Goal: Task Accomplishment & Management: Manage account settings

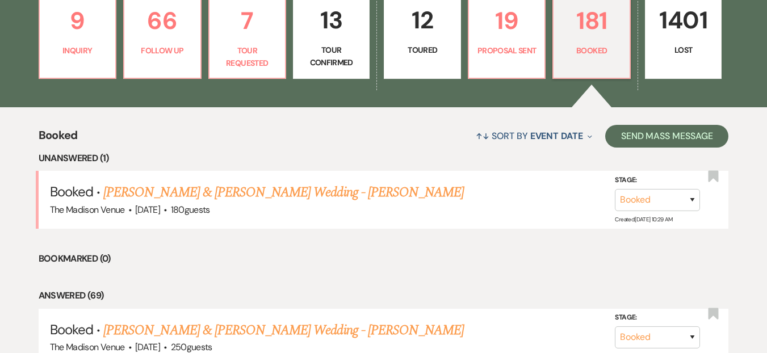
scroll to position [21, 0]
click at [83, 38] on p "9" at bounding box center [78, 21] width 62 height 38
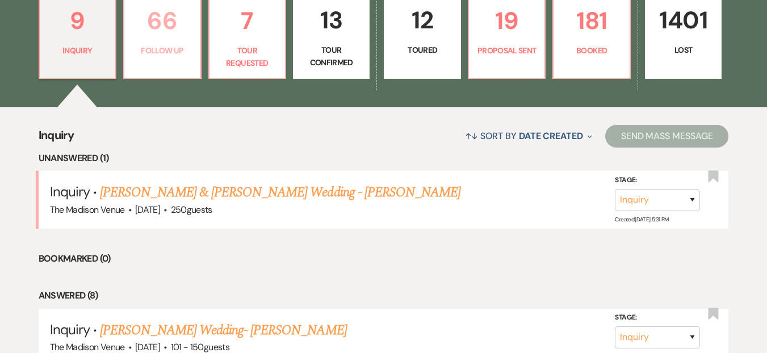
click at [175, 24] on p "66" at bounding box center [162, 21] width 62 height 38
select select "9"
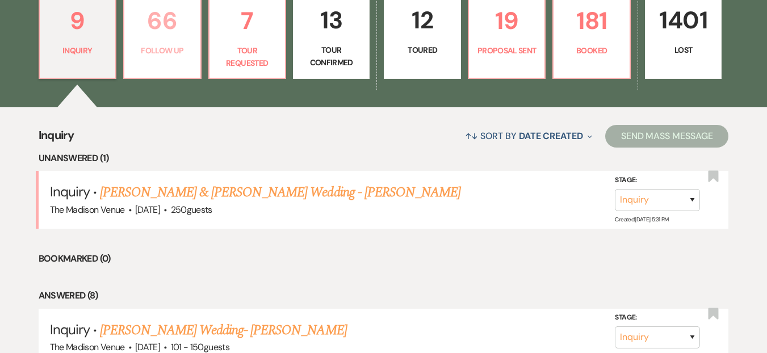
select select "9"
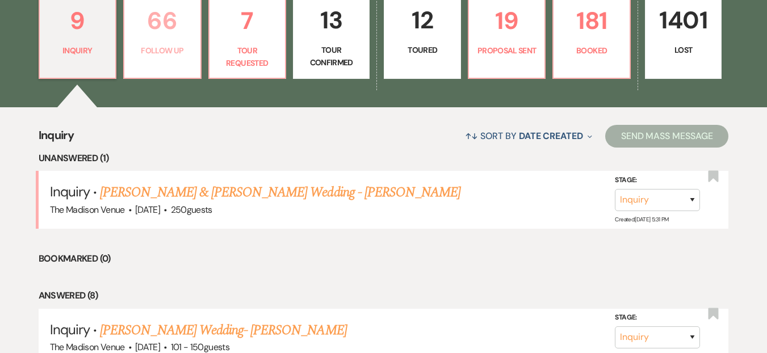
select select "9"
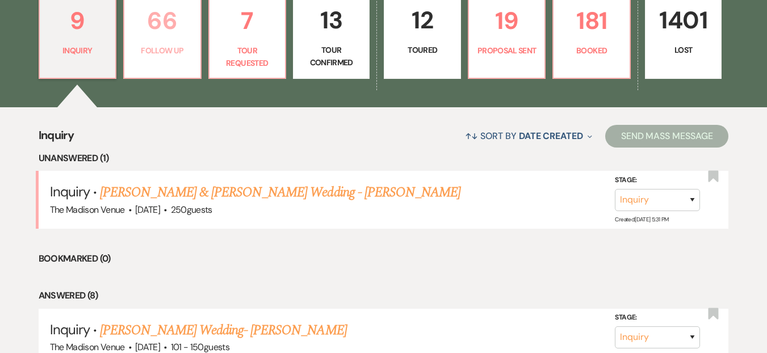
select select "9"
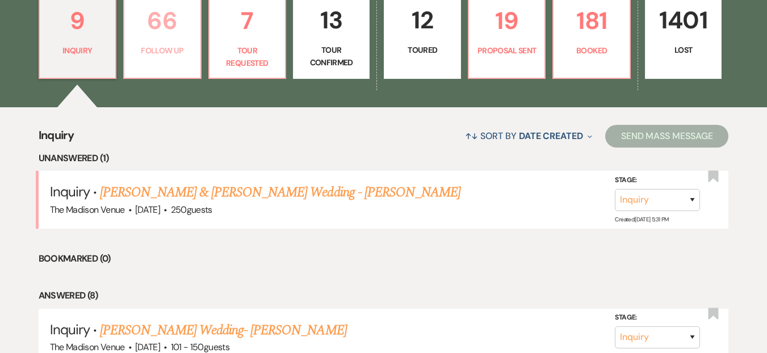
select select "9"
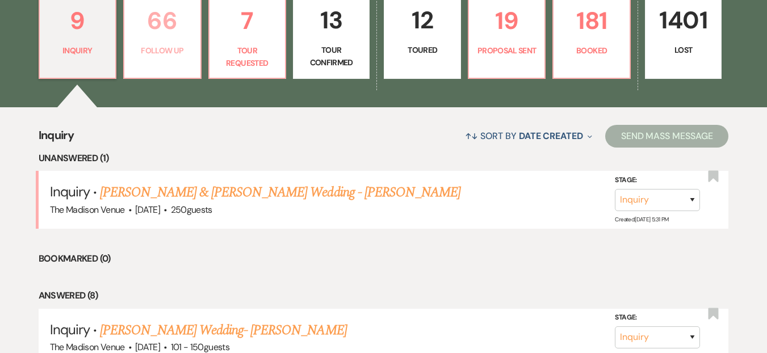
select select "9"
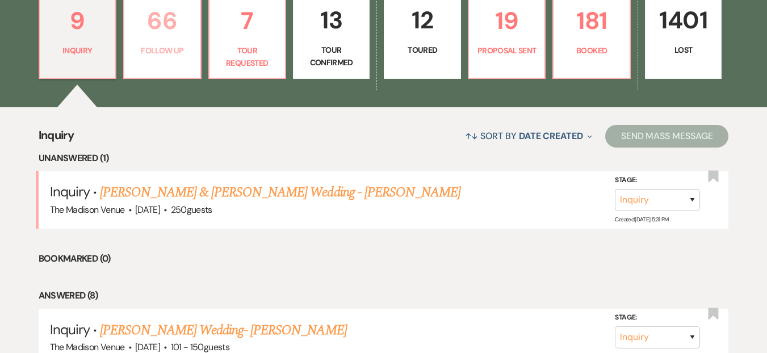
select select "9"
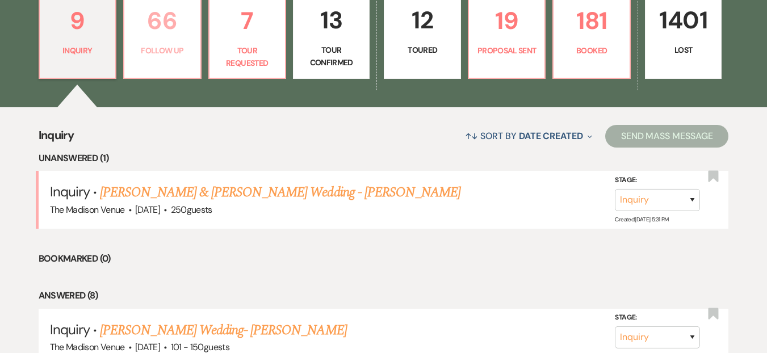
select select "9"
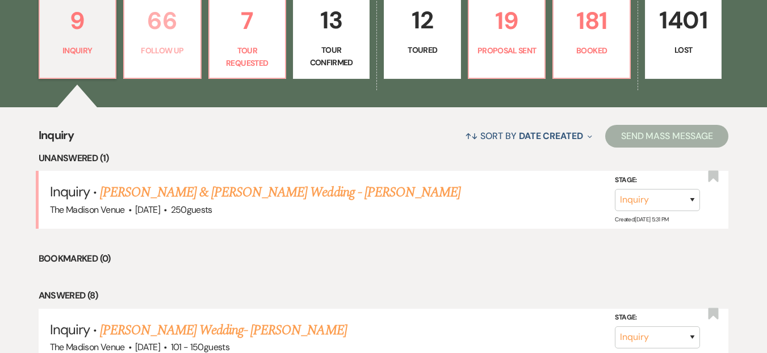
select select "9"
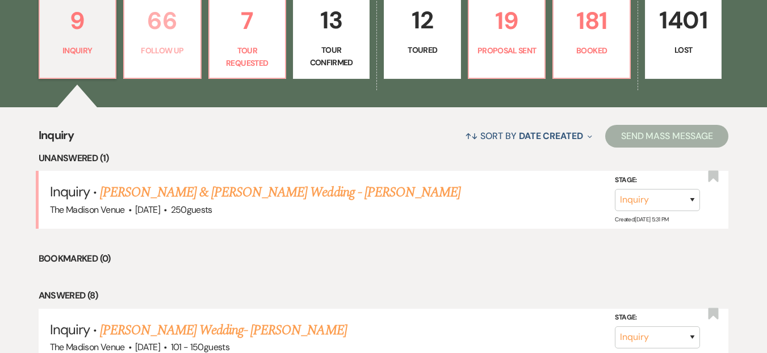
select select "9"
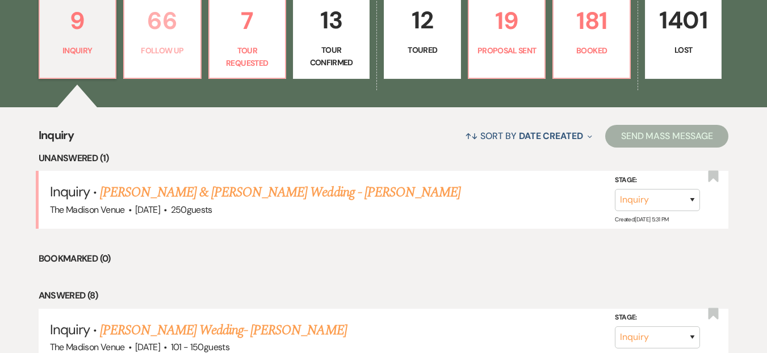
select select "9"
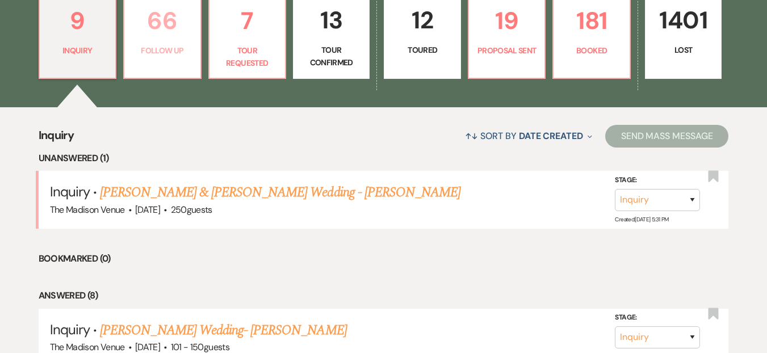
select select "9"
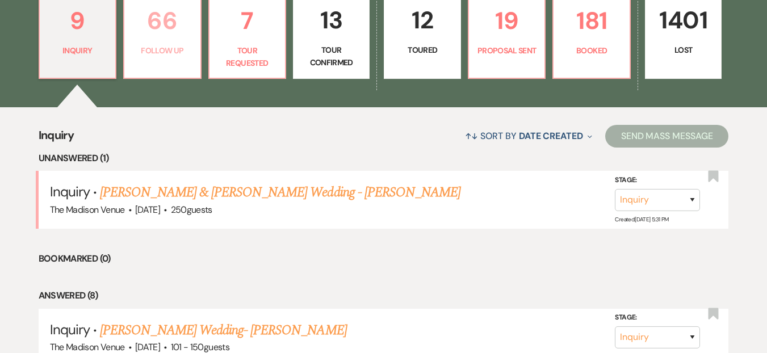
select select "9"
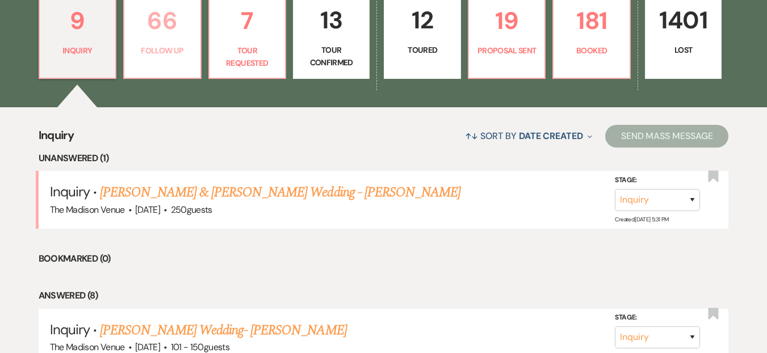
select select "9"
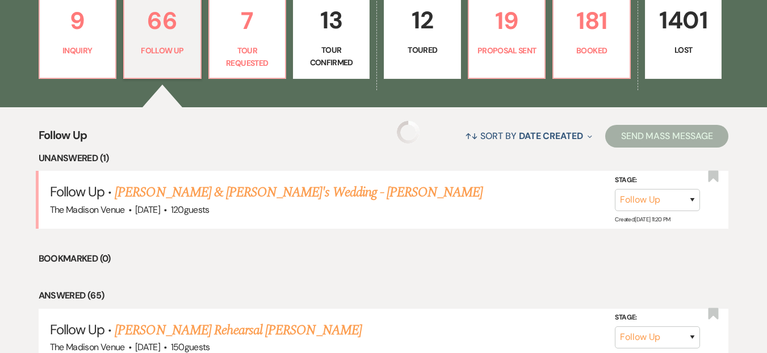
select select "9"
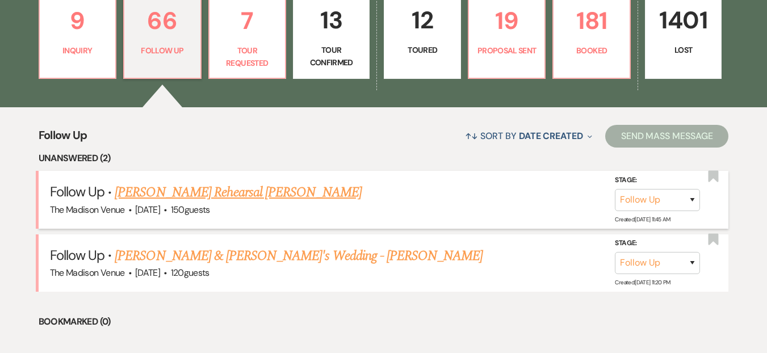
click at [245, 190] on link "[PERSON_NAME] Rehearsal [PERSON_NAME]" at bounding box center [238, 192] width 246 height 20
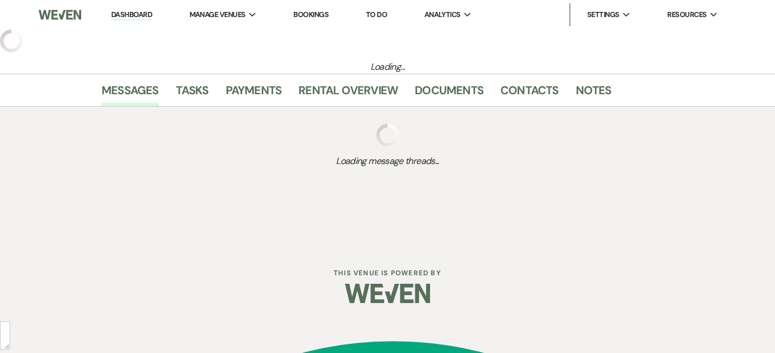
select select "9"
select select "5"
select select "11"
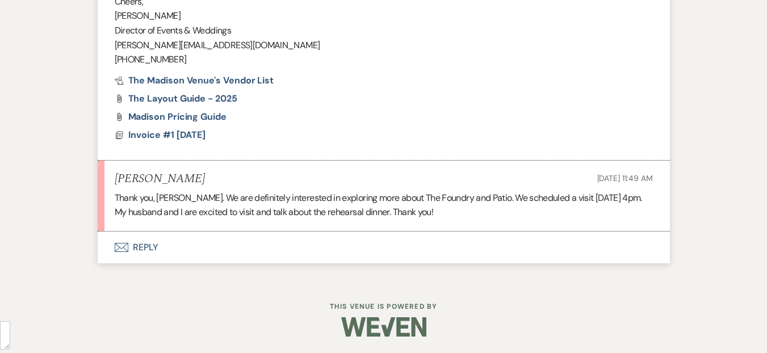
scroll to position [1203, 0]
click at [222, 241] on button "Envelope Reply" at bounding box center [384, 247] width 572 height 32
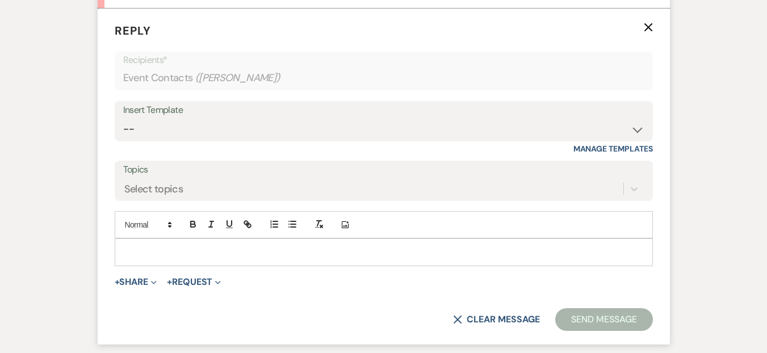
scroll to position [1218, 0]
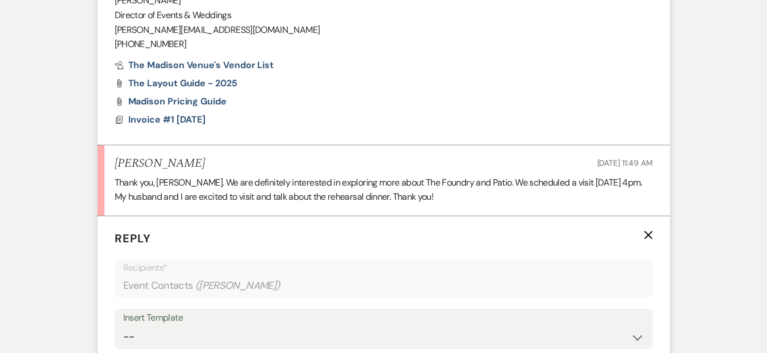
click at [515, 182] on p "Thank you, [PERSON_NAME]. We are definitely interested in exploring more about …" at bounding box center [384, 189] width 538 height 29
